Goal: Information Seeking & Learning: Learn about a topic

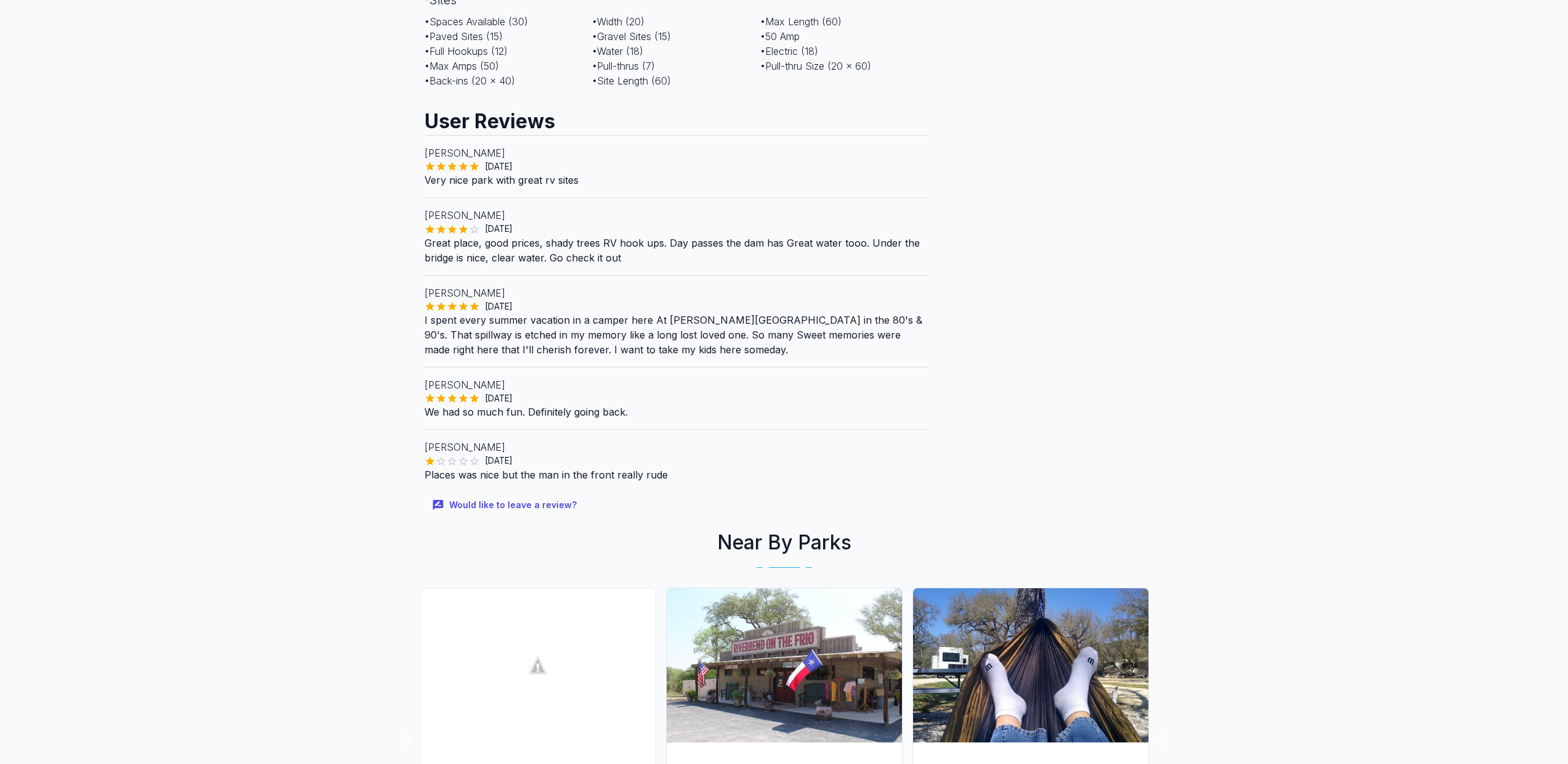
scroll to position [1184, 0]
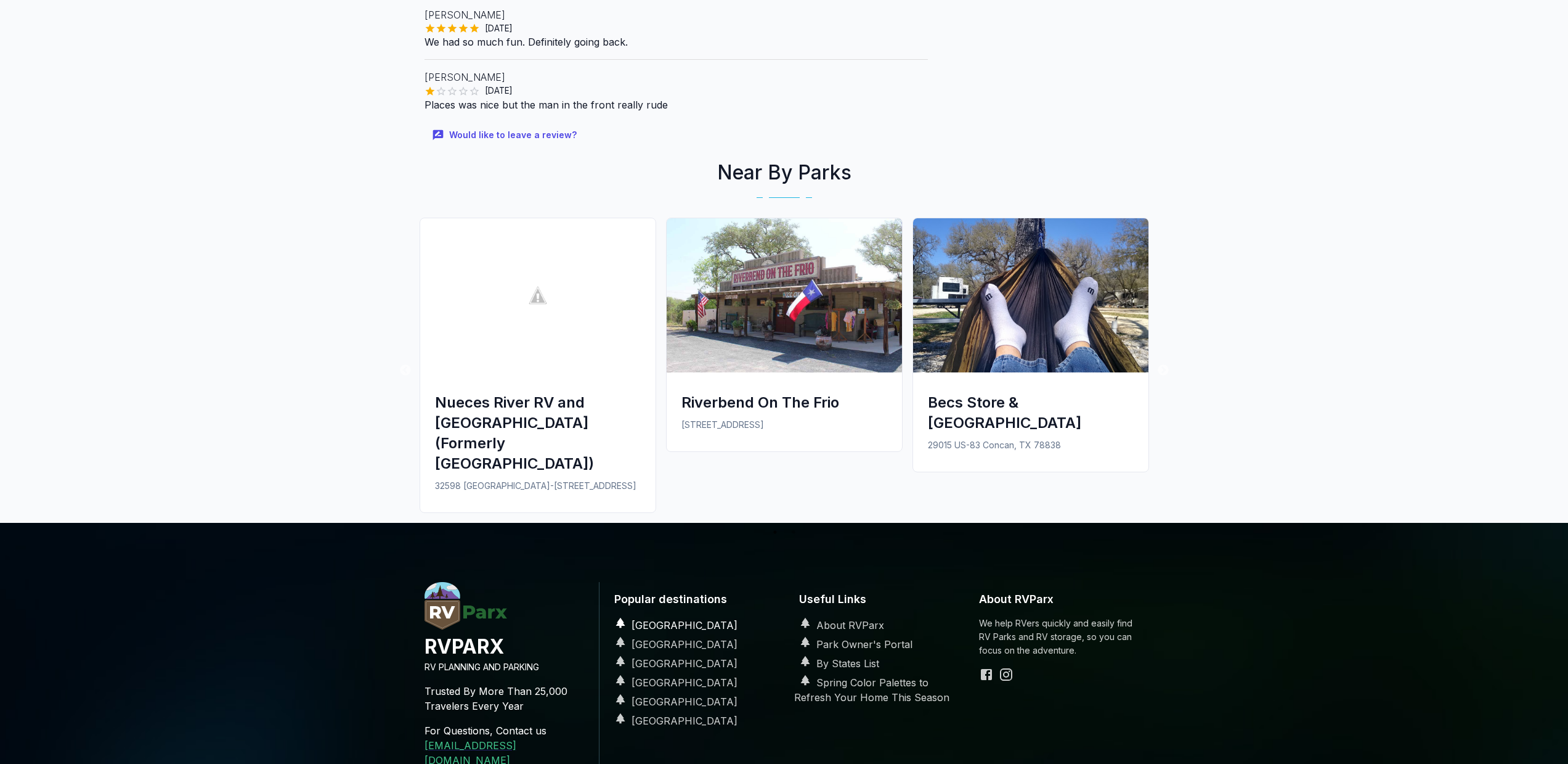
click at [670, 619] on link "[GEOGRAPHIC_DATA]" at bounding box center [673, 625] width 128 height 12
click at [702, 619] on link "[GEOGRAPHIC_DATA]" at bounding box center [673, 625] width 128 height 12
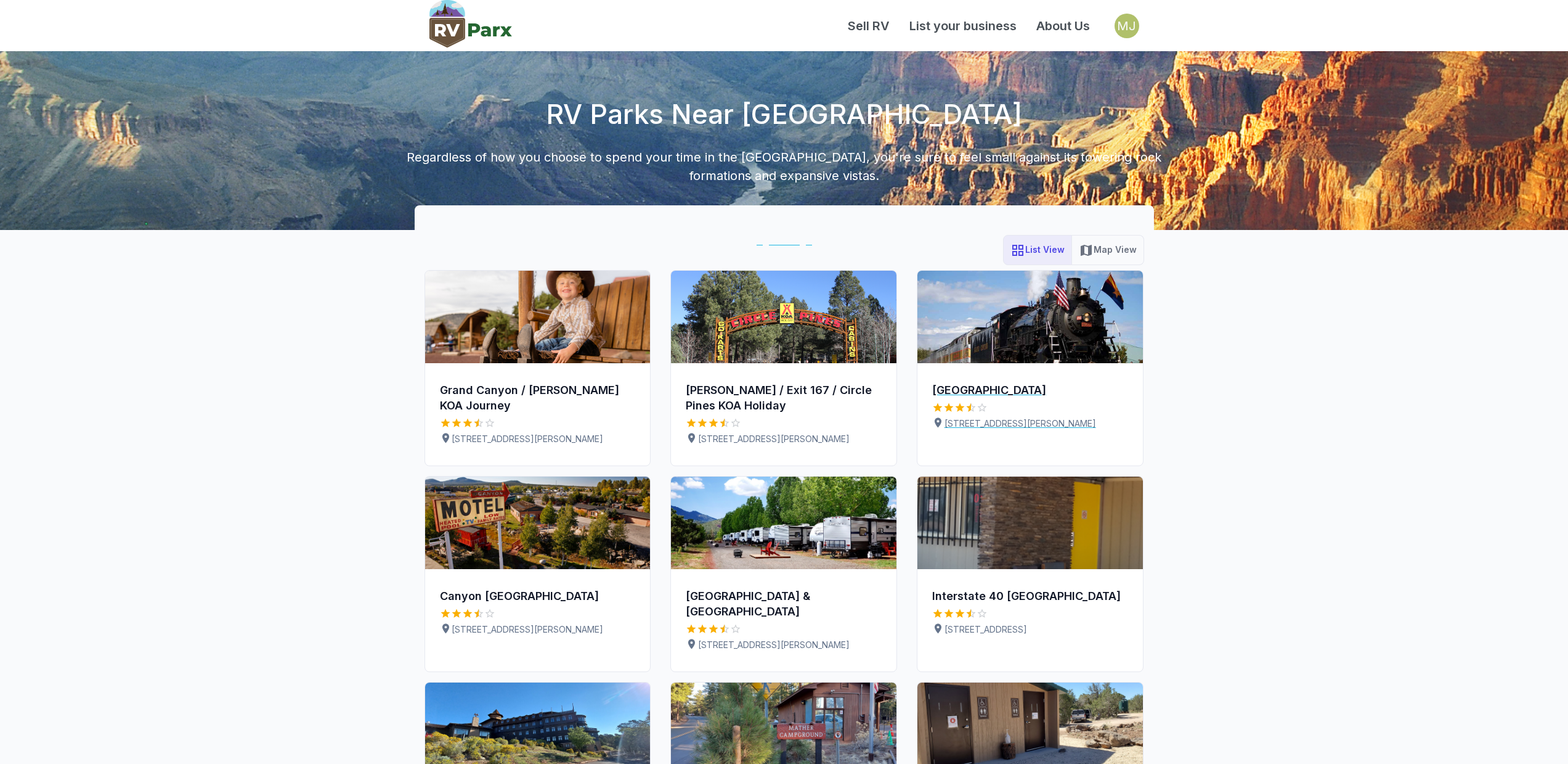
click at [1085, 389] on div "[GEOGRAPHIC_DATA]" at bounding box center [1030, 390] width 196 height 16
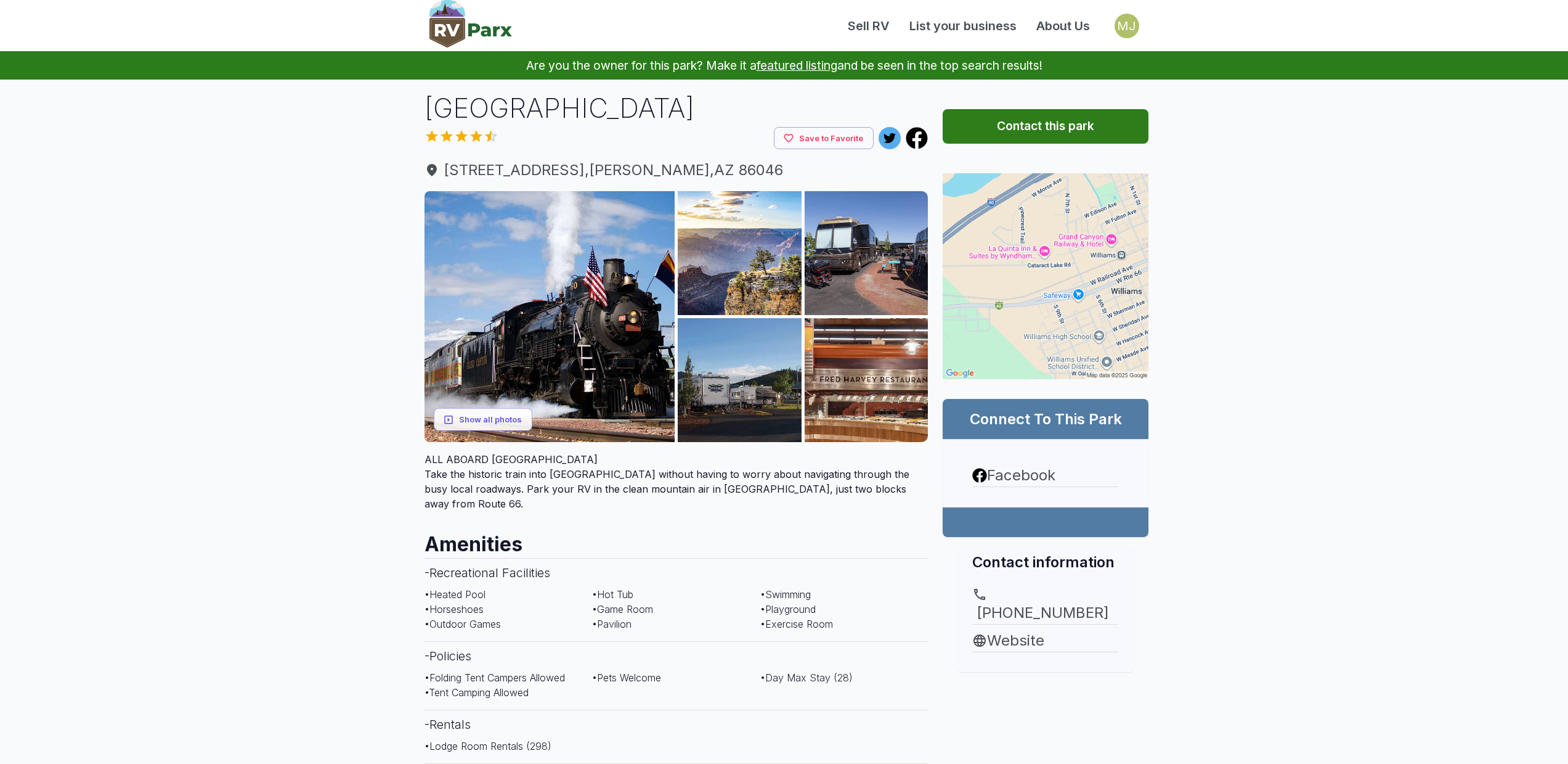
drag, startPoint x: 432, startPoint y: 112, endPoint x: 814, endPoint y: 115, distance: 382.0
click at [814, 115] on h1 "[GEOGRAPHIC_DATA]" at bounding box center [676, 108] width 504 height 38
copy h1 "[GEOGRAPHIC_DATA]"
